Goal: Task Accomplishment & Management: Use online tool/utility

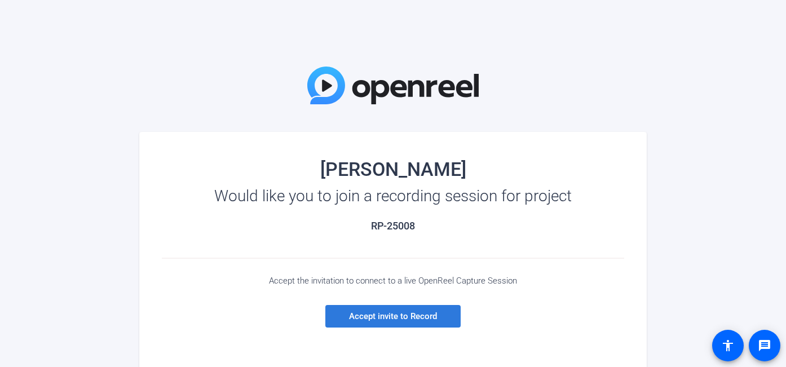
click at [397, 313] on span "Accept invite to Record" at bounding box center [393, 316] width 88 height 10
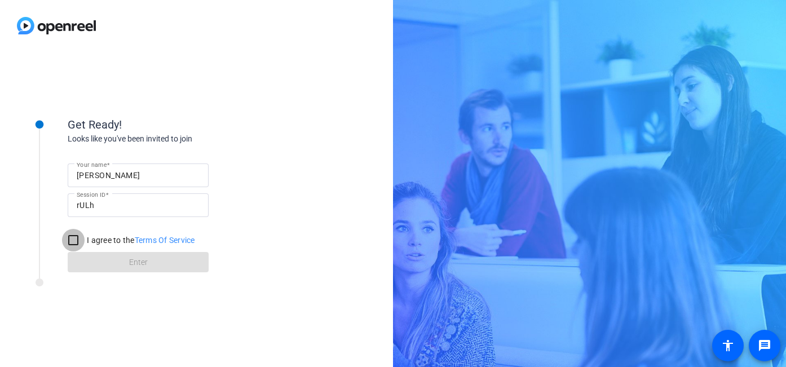
click at [75, 240] on input "I agree to the Terms Of Service" at bounding box center [73, 240] width 23 height 23
checkbox input "true"
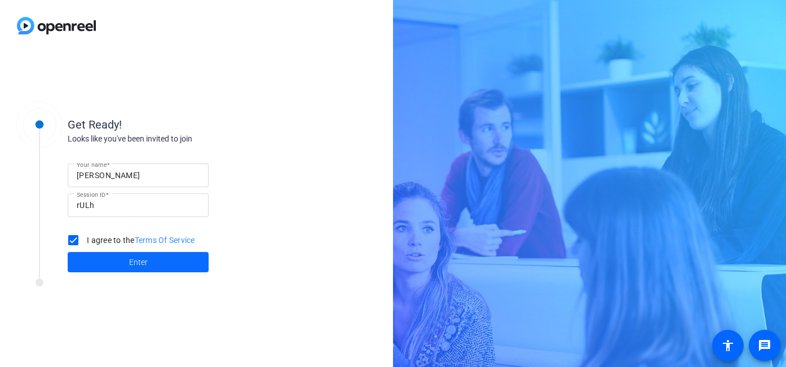
click at [146, 260] on span "Enter" at bounding box center [138, 262] width 19 height 12
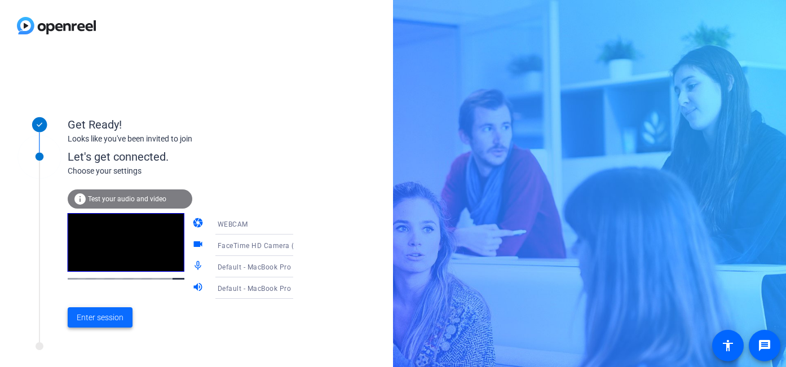
click at [115, 313] on span "Enter session" at bounding box center [100, 318] width 47 height 12
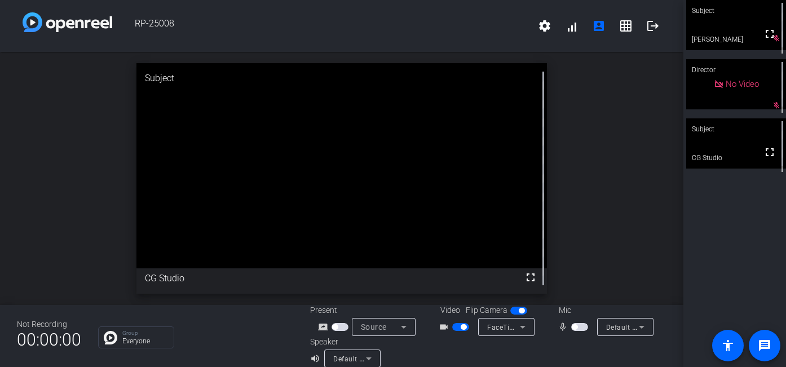
click at [611, 175] on div "open_in_new Subject fullscreen CG Studio" at bounding box center [341, 178] width 683 height 253
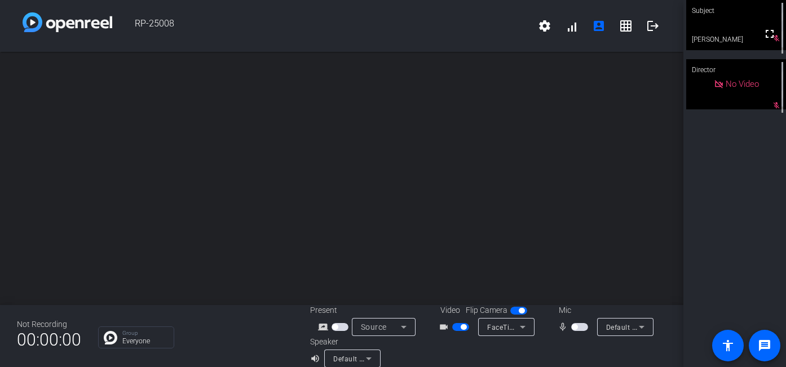
click at [578, 330] on span "button" at bounding box center [579, 327] width 17 height 8
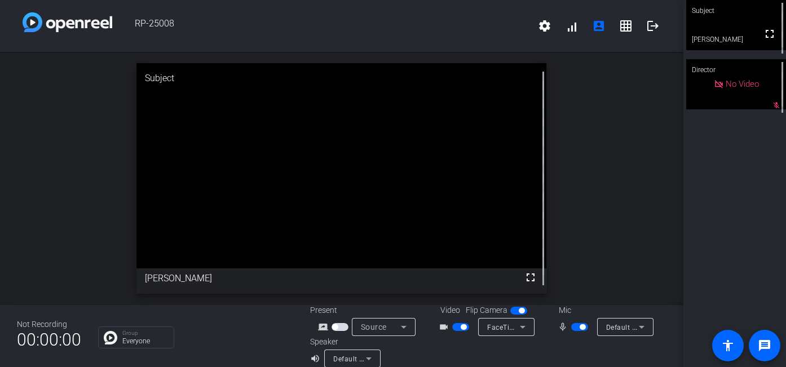
click at [457, 327] on span "button" at bounding box center [460, 327] width 17 height 8
